Goal: Task Accomplishment & Management: Complete application form

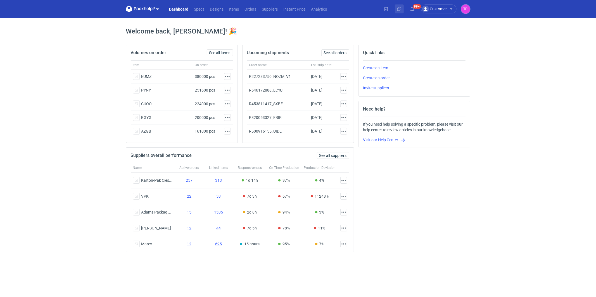
click at [402, 11] on button at bounding box center [399, 8] width 9 height 9
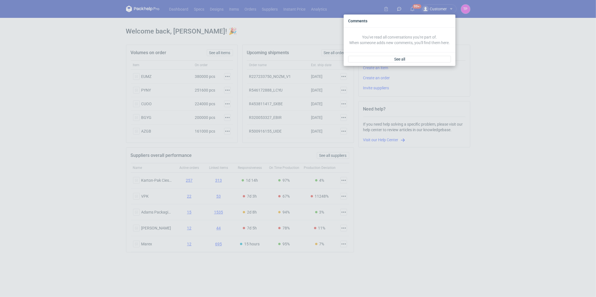
click at [403, 7] on div "Comments You've read all conversations you're part of. When someone adds new co…" at bounding box center [298, 148] width 596 height 297
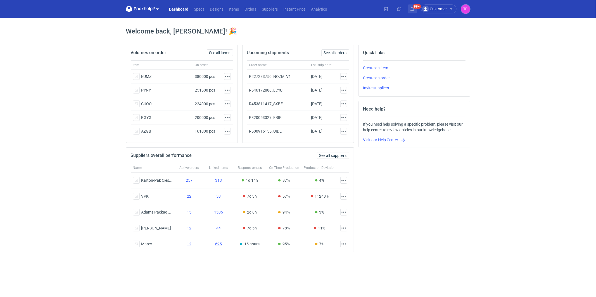
click at [408, 8] on button "99+" at bounding box center [412, 8] width 9 height 9
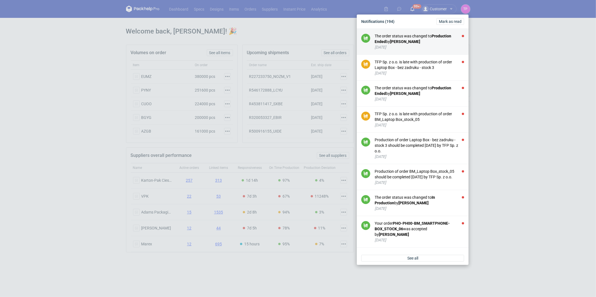
click at [425, 50] on li "The order status was changed to Production Ended by [PERSON_NAME] [DATE]" at bounding box center [413, 42] width 112 height 26
click at [416, 46] on div "[DATE]" at bounding box center [418, 47] width 89 height 6
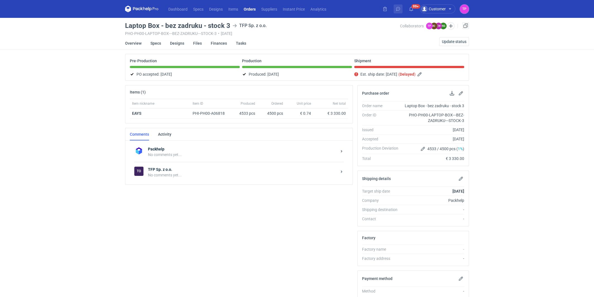
click at [398, 10] on use at bounding box center [398, 9] width 4 height 4
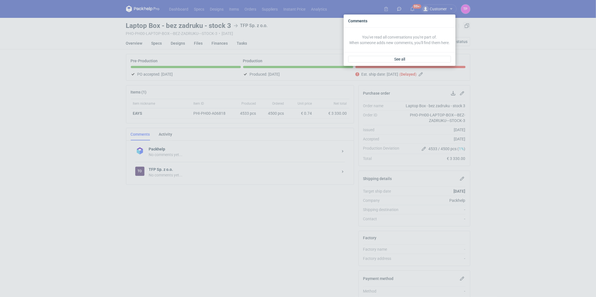
click at [408, 10] on div "Comments You've read all conversations you're part of. When someone adds new co…" at bounding box center [298, 148] width 596 height 297
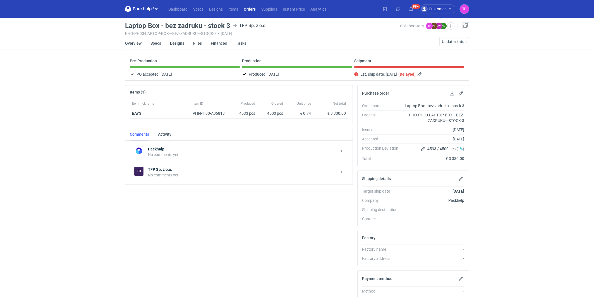
click at [411, 10] on icon at bounding box center [411, 9] width 4 height 4
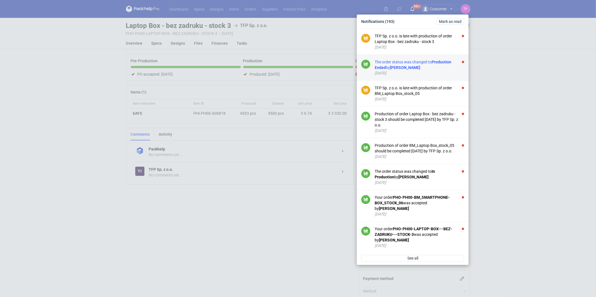
click at [401, 70] on div "[DATE]" at bounding box center [418, 73] width 89 height 6
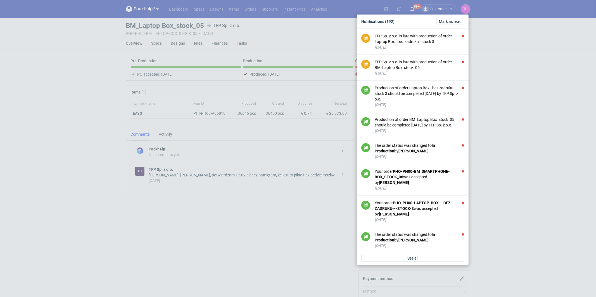
click at [242, 144] on div "Notifications (192) [PERSON_NAME] as read TFP Sp. z o.o. is late with productio…" at bounding box center [298, 148] width 596 height 297
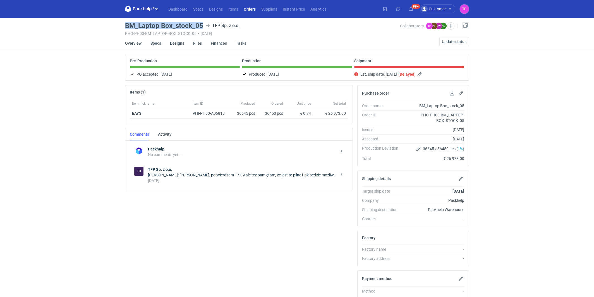
drag, startPoint x: 201, startPoint y: 26, endPoint x: 122, endPoint y: 26, distance: 79.0
click at [122, 26] on div "Dashboard Specs Designs Items Orders Suppliers Instant Price Analytics 99+ Cust…" at bounding box center [297, 148] width 594 height 297
copy h3 "BM_Laptop Box_stock_05"
click at [247, 10] on link "Orders" at bounding box center [250, 9] width 18 height 7
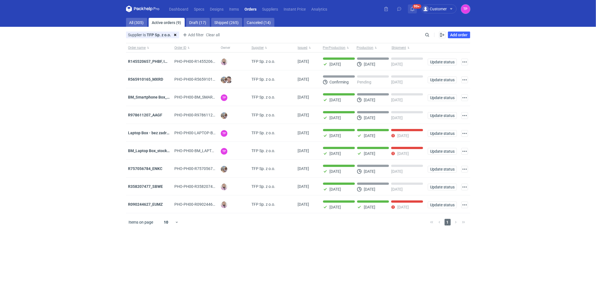
click at [414, 11] on icon at bounding box center [412, 9] width 4 height 4
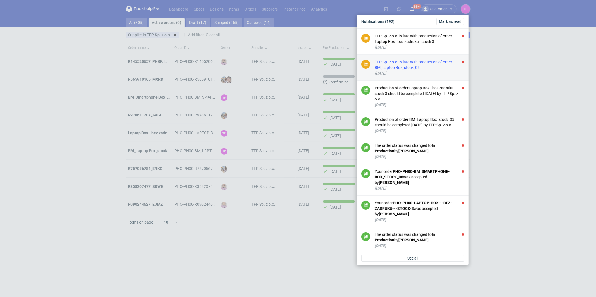
click at [399, 72] on div "[DATE]" at bounding box center [418, 73] width 89 height 6
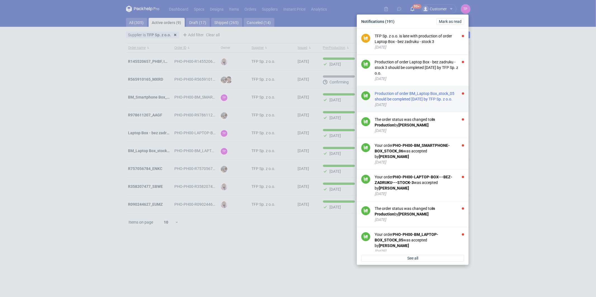
click at [410, 92] on div "Production of order BM_Laptop Box_stock_05 should be completed [DATE] by TFP Sp…" at bounding box center [418, 96] width 89 height 11
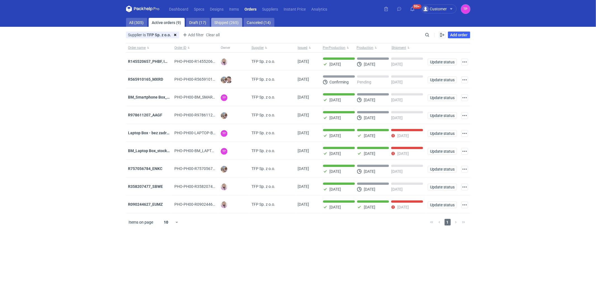
click at [217, 23] on link "Shipped (265)" at bounding box center [226, 22] width 31 height 9
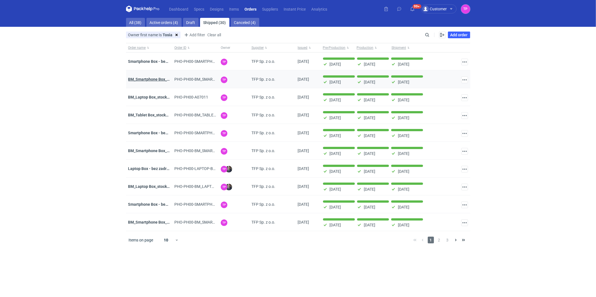
click at [146, 79] on strong "BM_Smartphone Box_stock_05" at bounding box center [155, 79] width 54 height 4
click at [135, 18] on link "All (38)" at bounding box center [135, 22] width 19 height 9
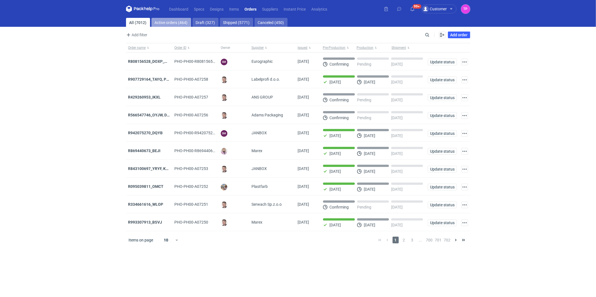
click at [166, 22] on link "Active orders (464)" at bounding box center [171, 22] width 40 height 9
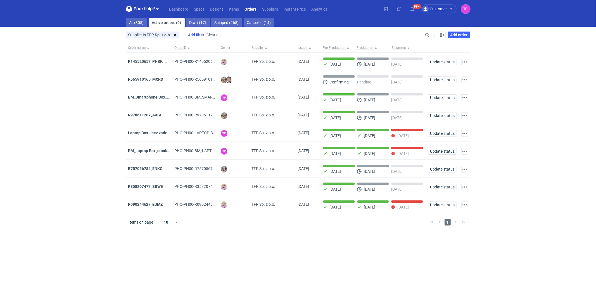
click at [195, 34] on span "Add filter" at bounding box center [192, 35] width 23 height 7
click at [192, 48] on button "Owner first name" at bounding box center [209, 46] width 51 height 8
click at [215, 51] on input "text" at bounding box center [222, 48] width 40 height 7
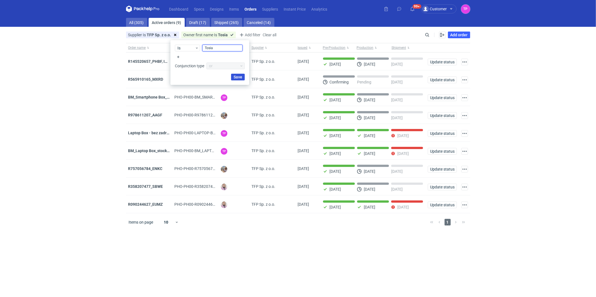
type input "Tosia"
click at [235, 78] on span "Save" at bounding box center [237, 77] width 9 height 4
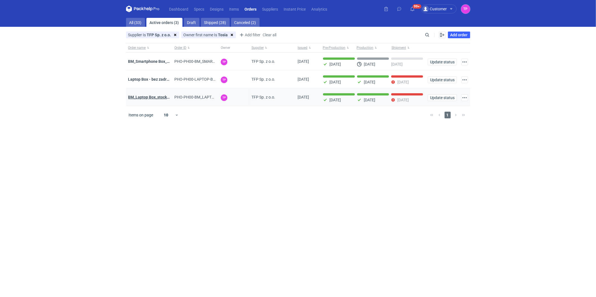
click at [149, 97] on strong "BM_Laptop Box_stock_05" at bounding box center [150, 97] width 45 height 4
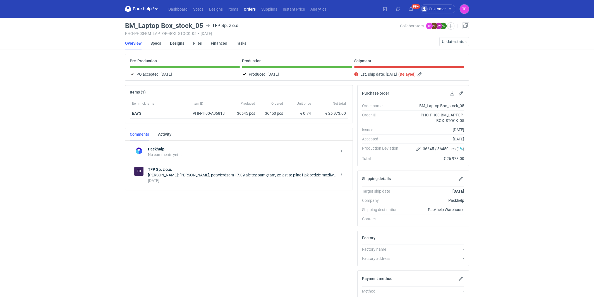
click at [136, 26] on h3 "BM_Laptop Box_stock_05" at bounding box center [164, 25] width 78 height 7
copy h3 "BM_Laptop Box_stock_05"
click at [248, 6] on link "Orders" at bounding box center [250, 9] width 18 height 7
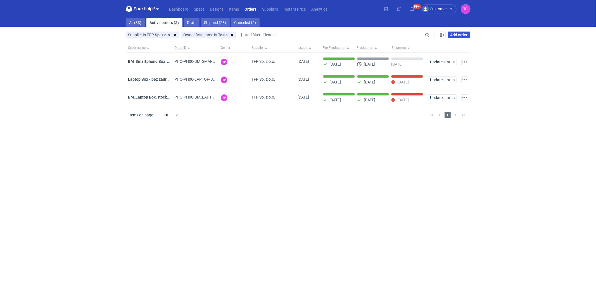
click at [457, 37] on link "Add order" at bounding box center [459, 35] width 22 height 7
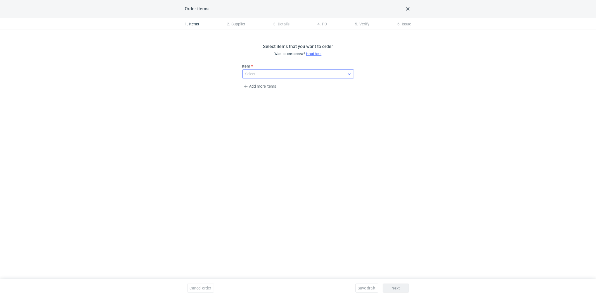
click at [330, 71] on div "Select..." at bounding box center [293, 74] width 102 height 8
type input "EAYS"
click at [316, 88] on div "EAYS (PHI-PH00-A06818)" at bounding box center [298, 87] width 103 height 6
click at [385, 287] on button "Next" at bounding box center [396, 288] width 26 height 9
click at [283, 75] on div "Select..." at bounding box center [293, 74] width 102 height 8
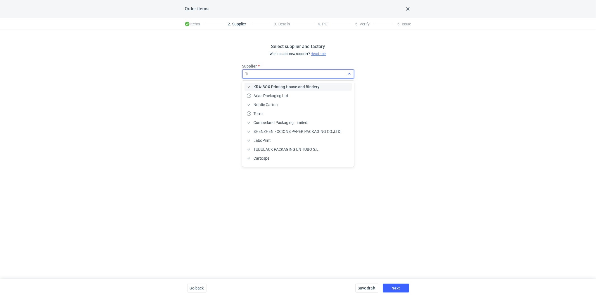
type input "TFP"
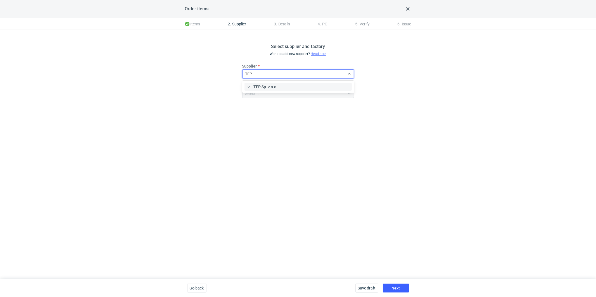
click at [274, 86] on span "TFP Sp. z o.o." at bounding box center [265, 87] width 24 height 6
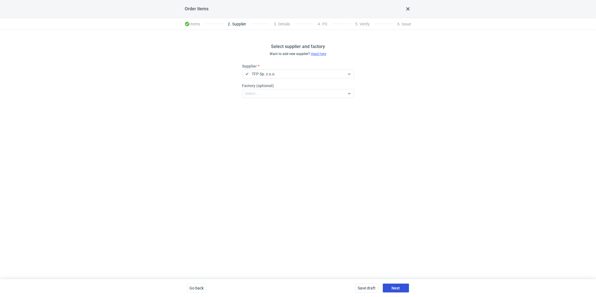
click at [394, 287] on span "Next" at bounding box center [395, 288] width 8 height 4
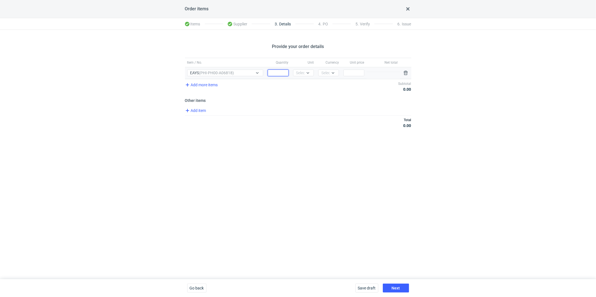
click at [280, 73] on input "Quantity" at bounding box center [277, 73] width 21 height 7
type input "24300"
click at [302, 73] on div "Select..." at bounding box center [303, 73] width 14 height 6
click at [302, 85] on span "pcs" at bounding box center [300, 85] width 6 height 6
click at [322, 77] on div "Currency Select..." at bounding box center [328, 72] width 25 height 11
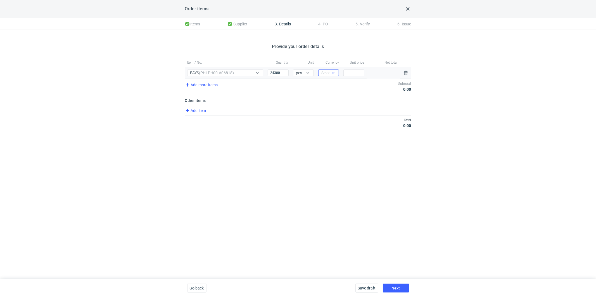
click at [325, 71] on div "Select..." at bounding box center [328, 73] width 14 height 6
click at [327, 92] on span "EUR" at bounding box center [325, 93] width 7 height 6
click at [351, 75] on input "Price" at bounding box center [353, 73] width 21 height 7
type input "0"
type input "0.74"
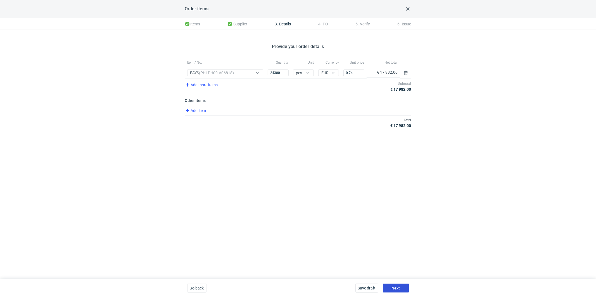
click at [397, 289] on span "Next" at bounding box center [395, 288] width 8 height 4
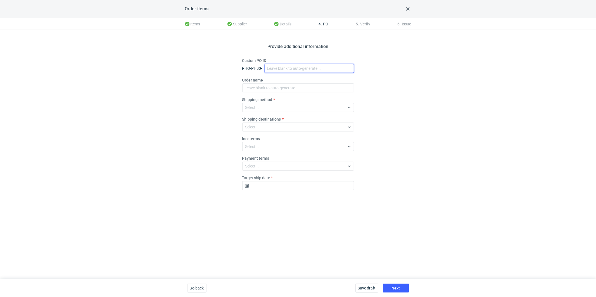
click at [271, 65] on input "Custom PO ID" at bounding box center [308, 68] width 89 height 9
paste input "BM_Laptop Box_stock_05"
type input "BM_Laptop Box_stock_06"
click at [275, 86] on input "Order name" at bounding box center [298, 87] width 112 height 9
paste input "BM_Laptop Box_stock_06"
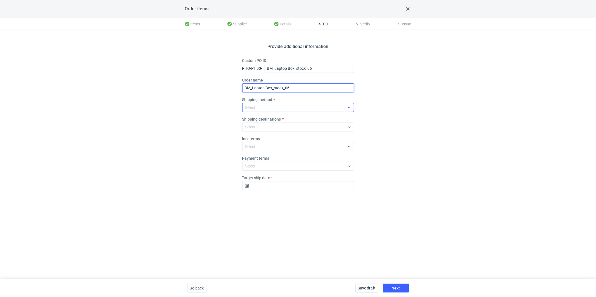
type input "BM_Laptop Box_stock_06"
click at [257, 110] on div "Select..." at bounding box center [252, 108] width 14 height 6
click at [255, 156] on span "Pickup" at bounding box center [253, 156] width 12 height 6
click at [271, 125] on div "Select..." at bounding box center [293, 127] width 102 height 8
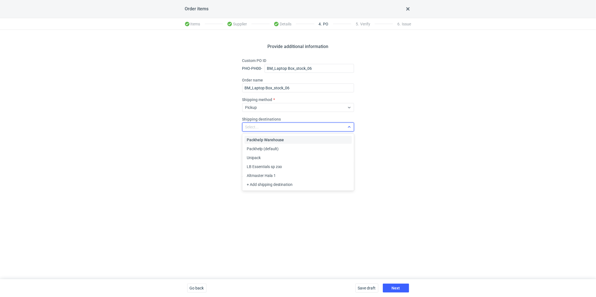
click at [271, 125] on div "Select..." at bounding box center [293, 127] width 102 height 8
click at [260, 149] on div "Select..." at bounding box center [293, 147] width 102 height 8
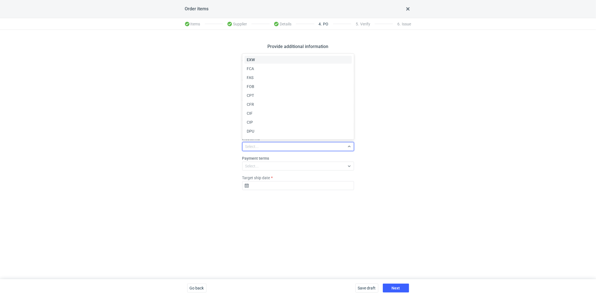
click at [266, 59] on div "EXW" at bounding box center [298, 60] width 103 height 6
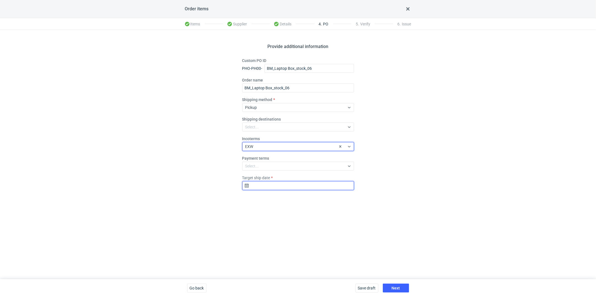
click at [258, 189] on input "Target ship date" at bounding box center [298, 185] width 112 height 9
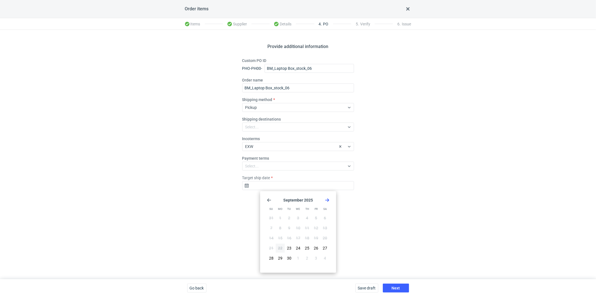
click at [327, 200] on use "Go forward 1 month" at bounding box center [327, 200] width 4 height 3
click at [281, 228] on span "6" at bounding box center [280, 228] width 2 height 6
type input "2025-10-06"
click at [393, 289] on span "Next" at bounding box center [395, 288] width 8 height 4
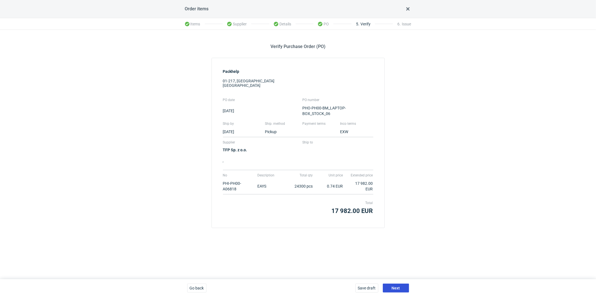
click at [393, 289] on span "Next" at bounding box center [395, 288] width 8 height 4
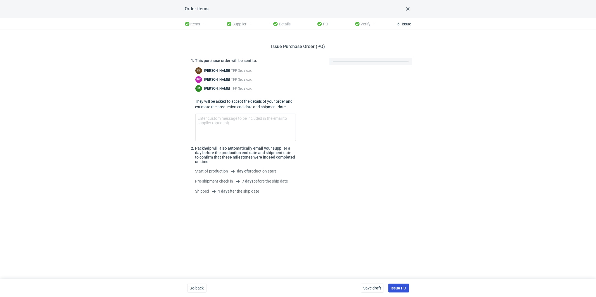
click at [393, 288] on span "Issue PO" at bounding box center [399, 288] width 16 height 4
